Goal: Go to known website: Access a specific website the user already knows

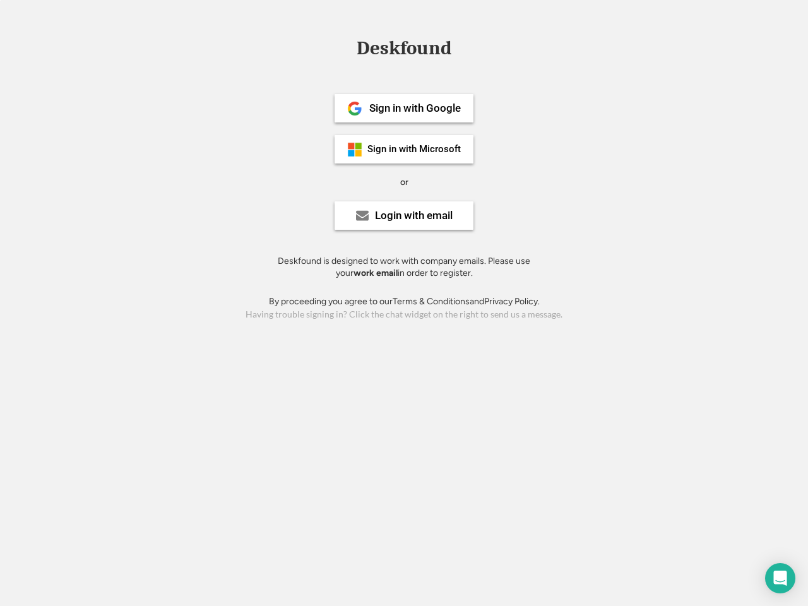
click at [404, 180] on div "or" at bounding box center [404, 182] width 8 height 13
click at [404, 50] on div "Deskfound" at bounding box center [403, 48] width 107 height 20
click at [345, 47] on div "Deskfound" at bounding box center [404, 50] width 808 height 24
click at [404, 50] on div "Deskfound" at bounding box center [403, 48] width 107 height 20
click at [404, 182] on div "or" at bounding box center [404, 182] width 8 height 13
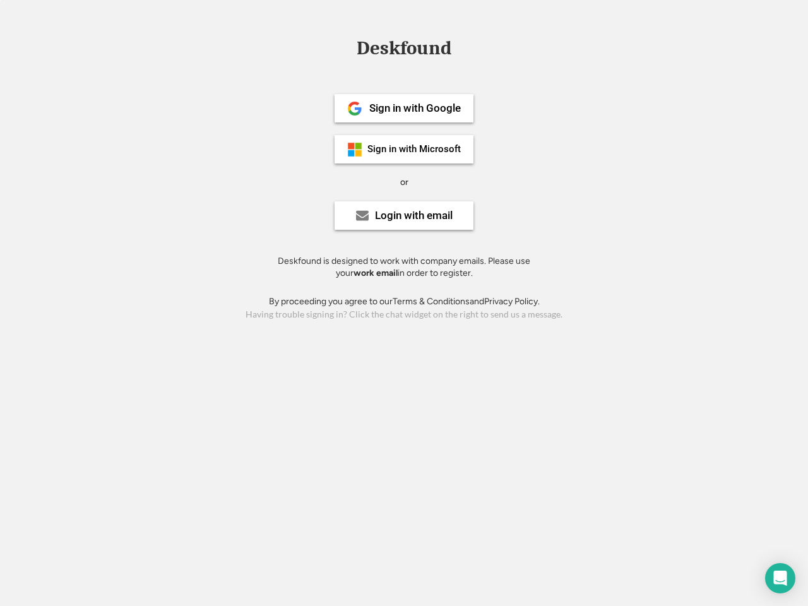
click at [404, 108] on div "Sign in with Google" at bounding box center [414, 108] width 91 height 11
click at [414, 108] on div "Sign in with Google" at bounding box center [414, 108] width 91 height 11
click at [355, 109] on img at bounding box center [354, 108] width 15 height 15
click at [404, 149] on div "Sign in with Microsoft" at bounding box center [413, 148] width 93 height 9
click at [414, 149] on div "Sign in with Microsoft" at bounding box center [413, 148] width 93 height 9
